Goal: Information Seeking & Learning: Learn about a topic

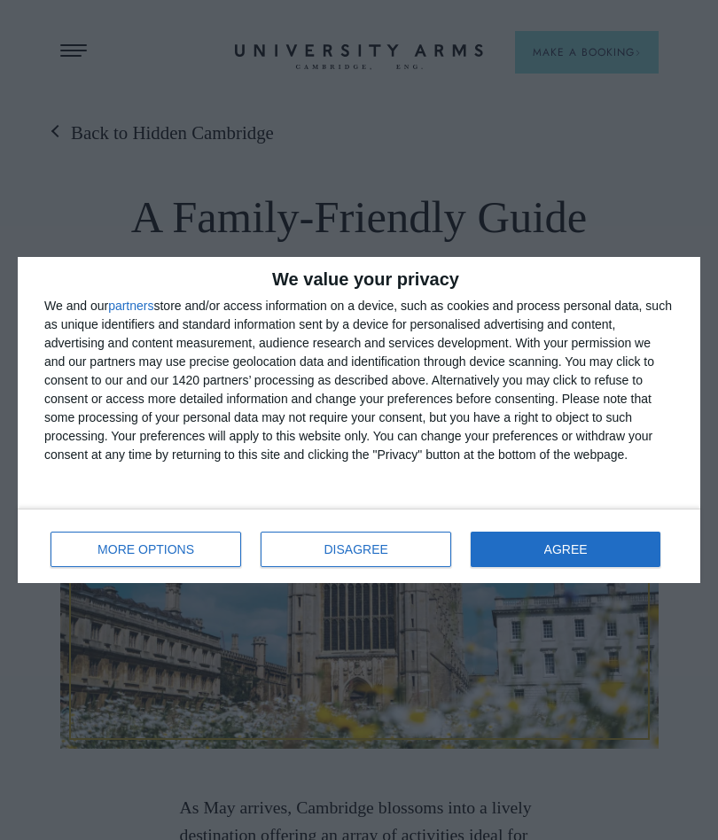
click at [190, 557] on button "MORE OPTIONS" at bounding box center [146, 549] width 191 height 35
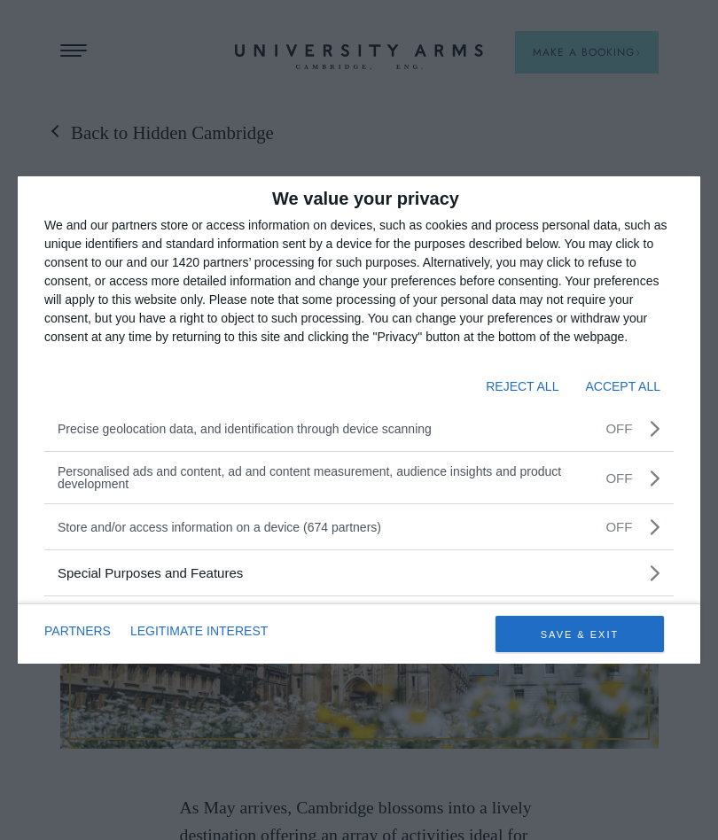
click at [538, 387] on button "REJECT ALL" at bounding box center [522, 386] width 73 height 30
click at [531, 388] on button "REJECT ALL" at bounding box center [522, 386] width 73 height 30
click at [527, 399] on button "REJECT ALL" at bounding box center [522, 386] width 73 height 30
click at [518, 388] on button "REJECT ALL" at bounding box center [522, 386] width 73 height 30
click at [512, 388] on button "REJECT ALL" at bounding box center [522, 386] width 73 height 30
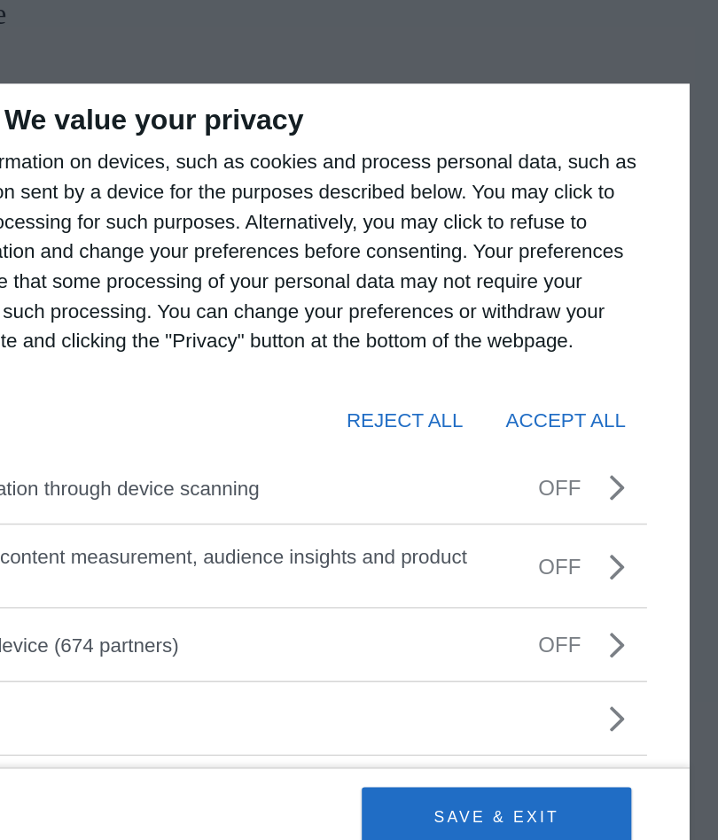
click at [486, 371] on button "REJECT ALL" at bounding box center [522, 386] width 73 height 30
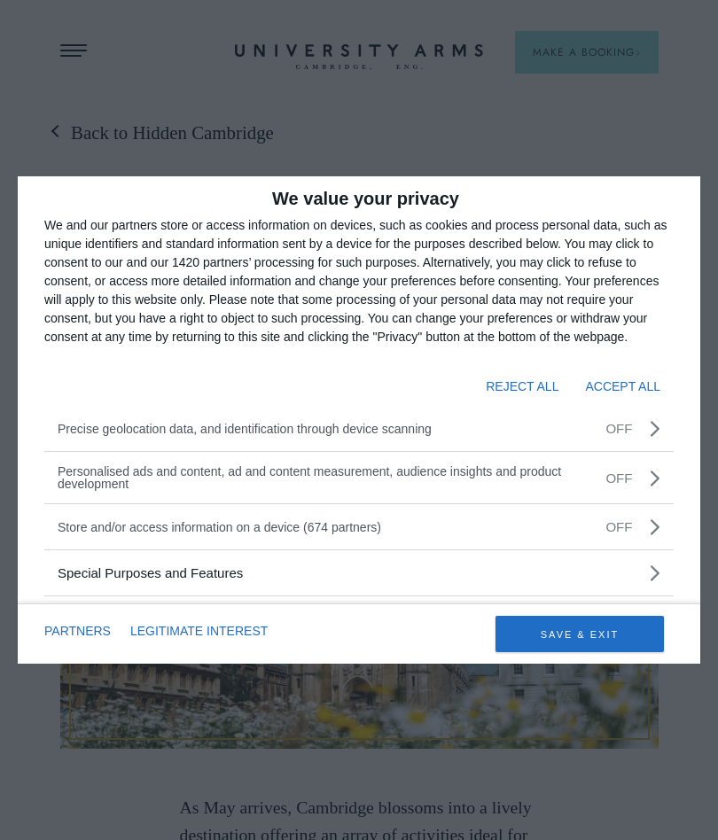
click at [397, 423] on li "Precise geolocation data, and identification through device scanning" at bounding box center [321, 429] width 526 height 12
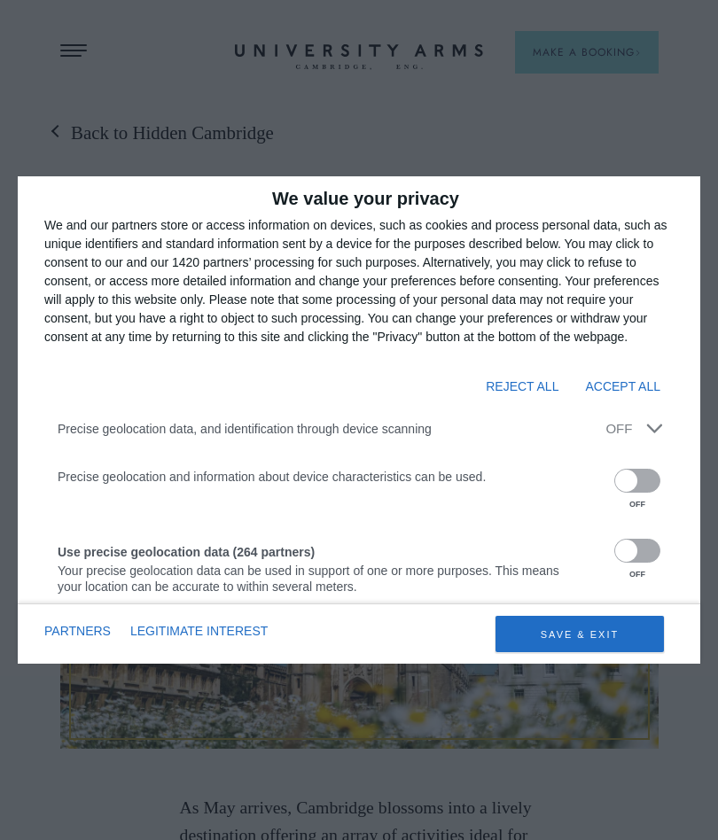
click at [515, 388] on button "REJECT ALL" at bounding box center [522, 386] width 73 height 30
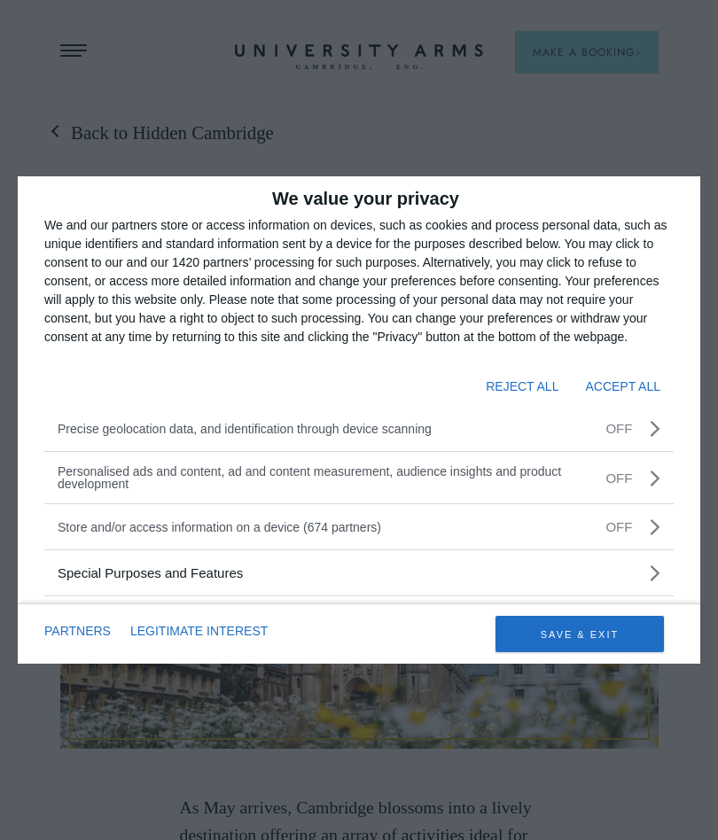
click at [521, 385] on button "REJECT ALL" at bounding box center [522, 386] width 73 height 30
click at [532, 386] on button "REJECT ALL" at bounding box center [522, 386] width 73 height 30
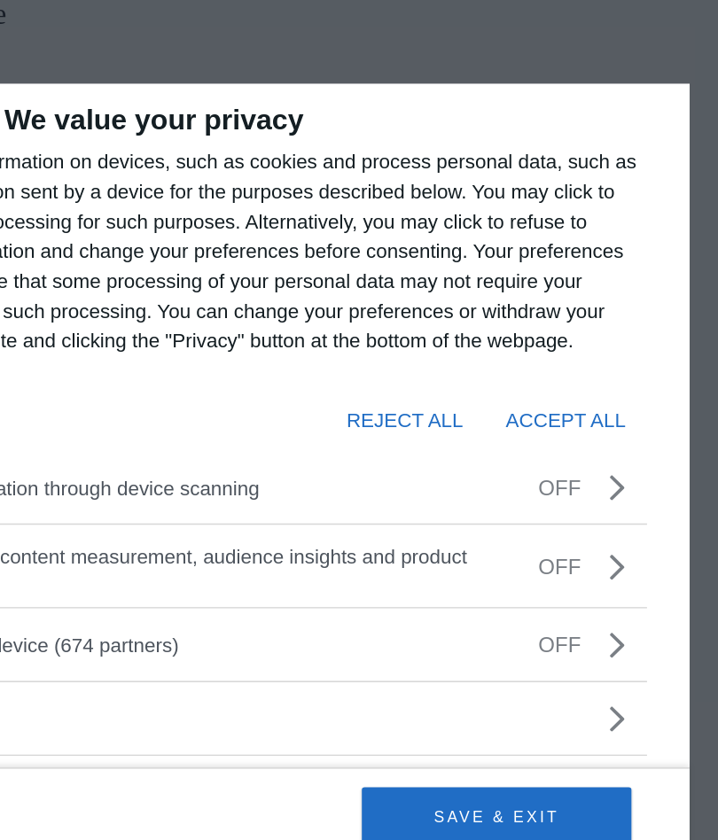
click at [486, 371] on button "REJECT ALL" at bounding box center [522, 386] width 73 height 30
